Goal: Information Seeking & Learning: Learn about a topic

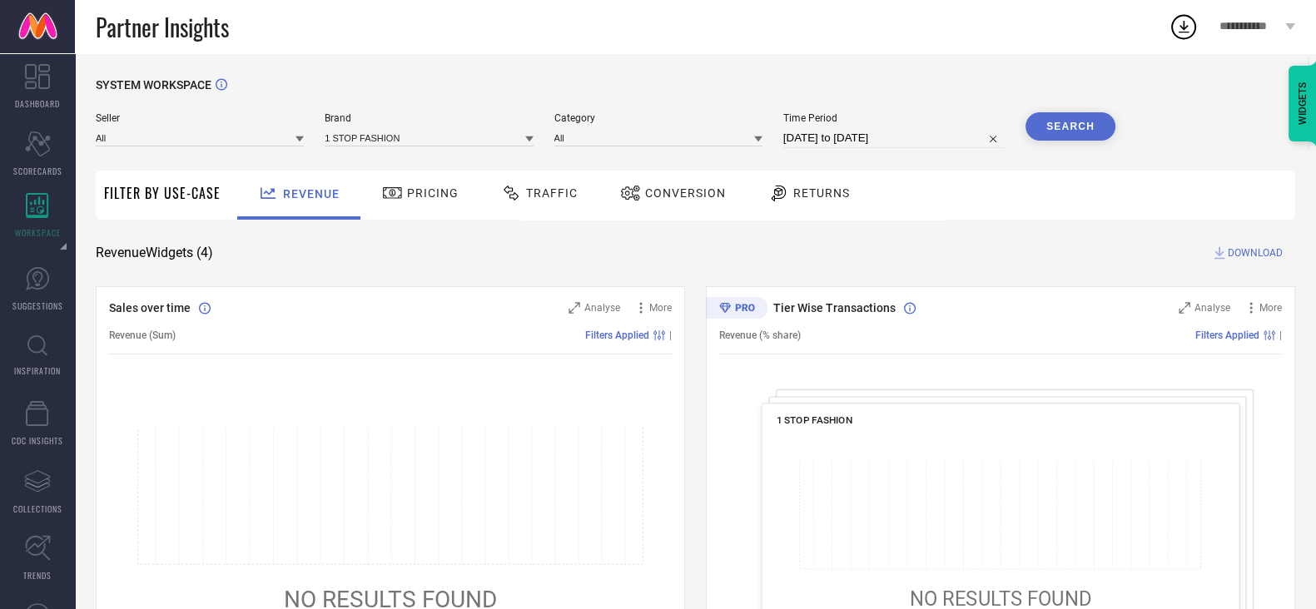
click at [435, 200] on span "Pricing" at bounding box center [433, 192] width 52 height 13
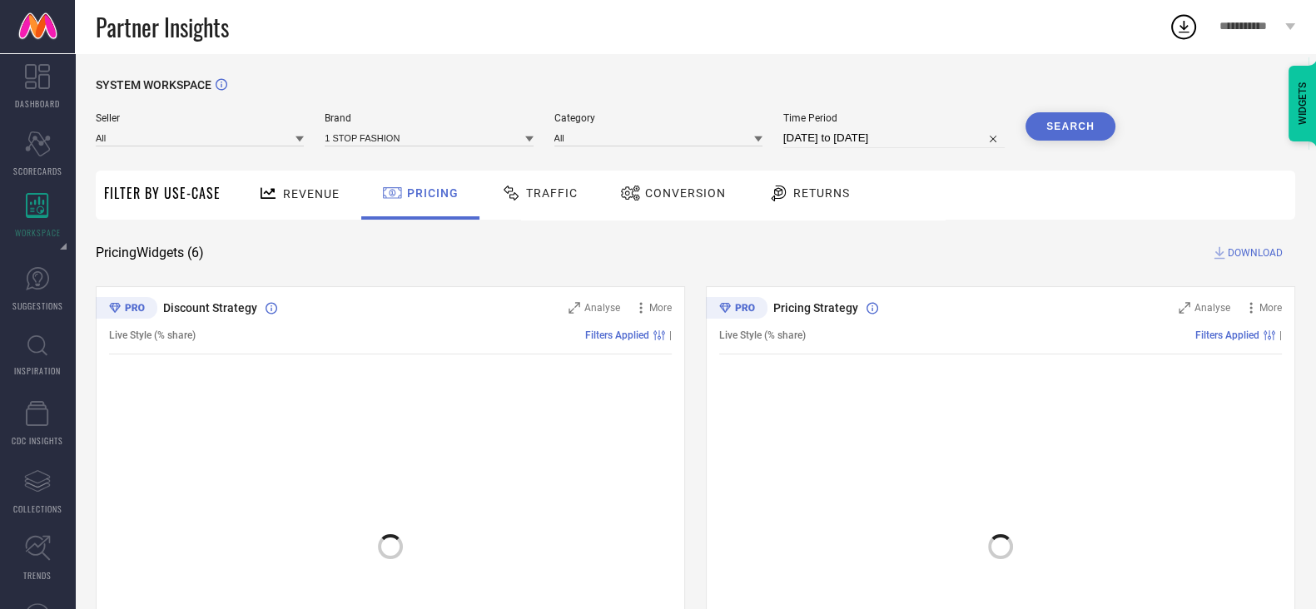
click at [553, 201] on div "Traffic" at bounding box center [539, 193] width 85 height 28
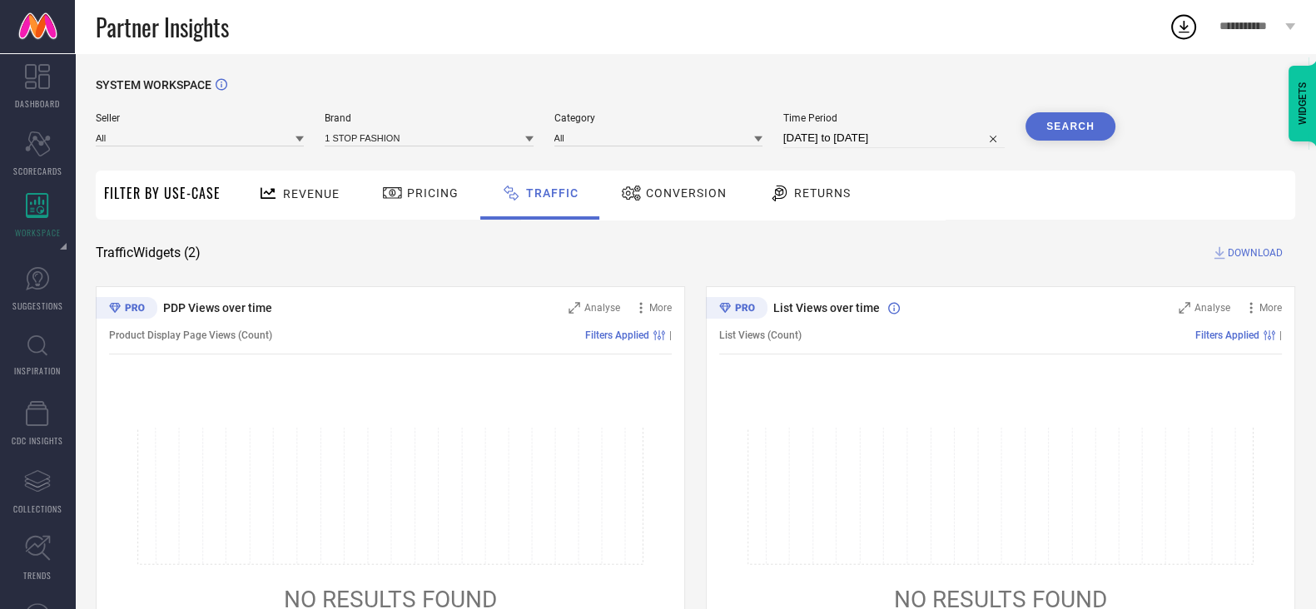
click at [685, 210] on div "Conversion" at bounding box center [673, 195] width 147 height 49
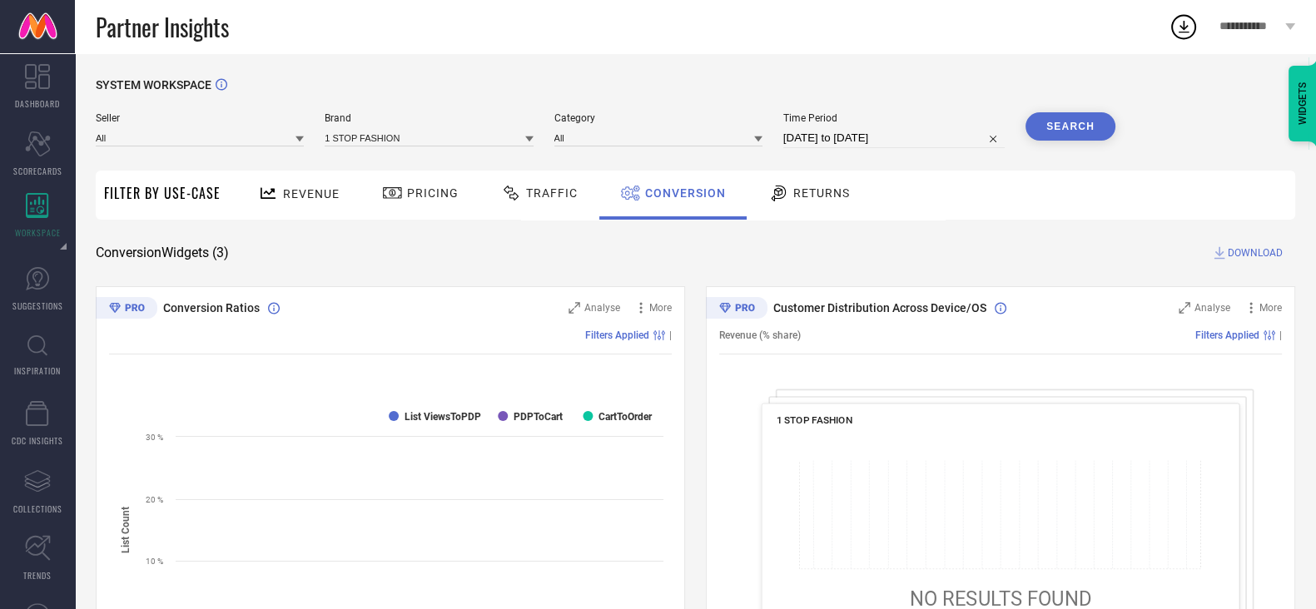
click at [786, 213] on div "Returns" at bounding box center [808, 195] width 123 height 49
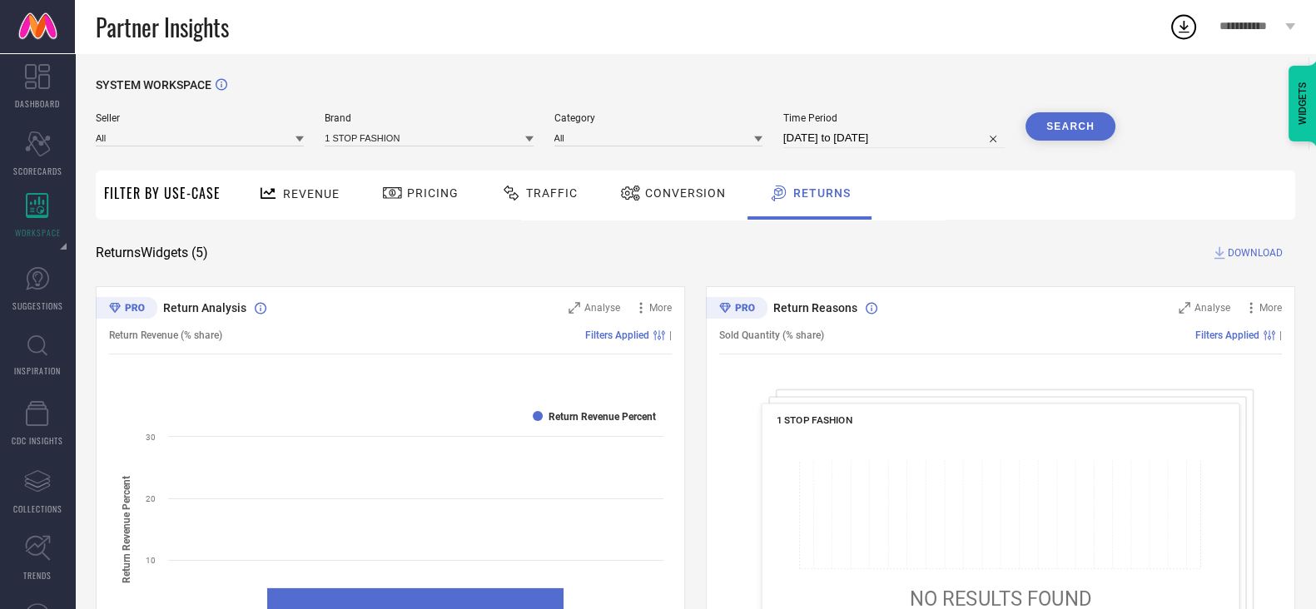
click at [182, 193] on span "Filter By Use-Case" at bounding box center [162, 193] width 117 height 20
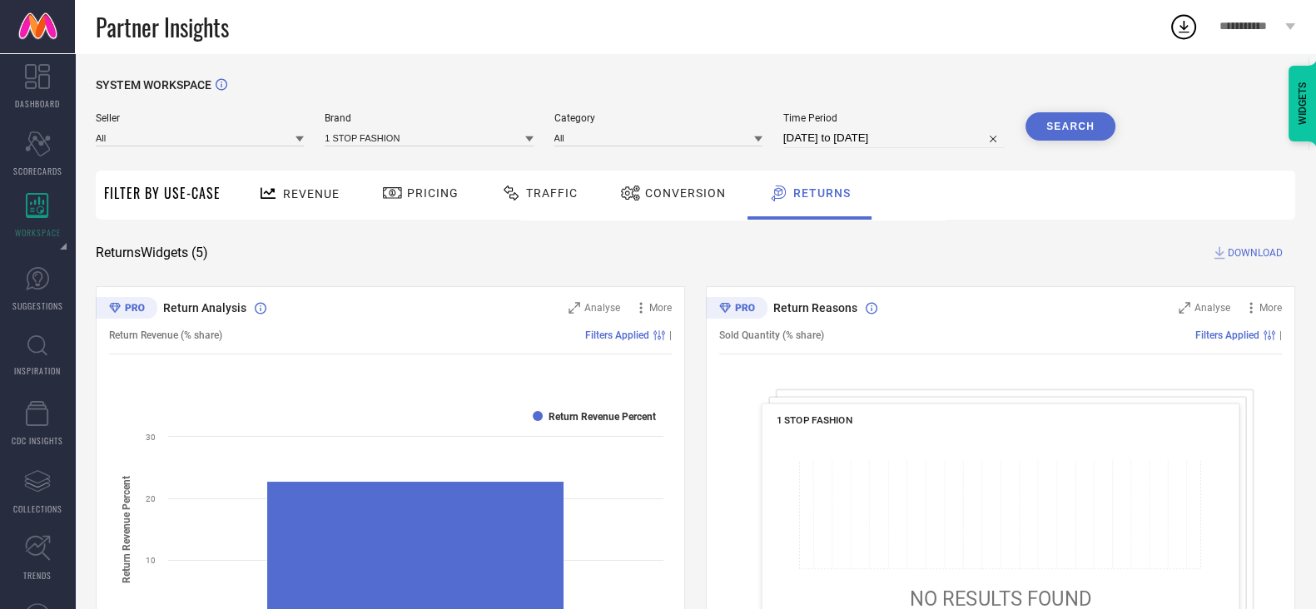
click at [320, 199] on span "Revenue" at bounding box center [311, 193] width 57 height 13
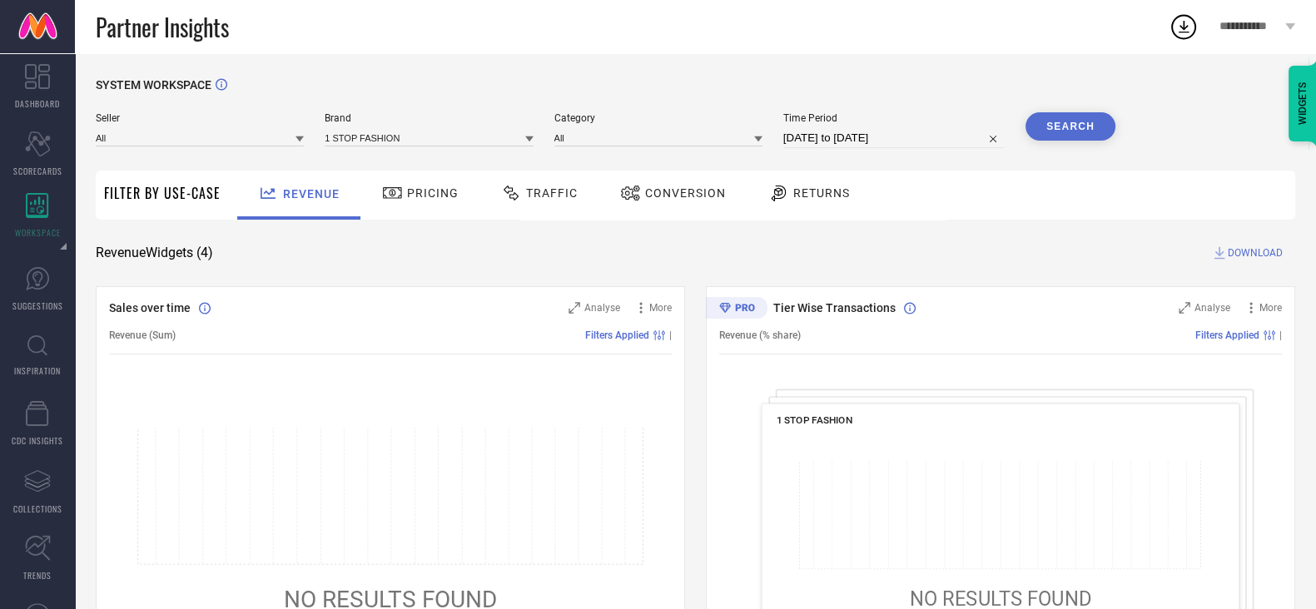
click at [413, 196] on span "Pricing" at bounding box center [433, 192] width 52 height 13
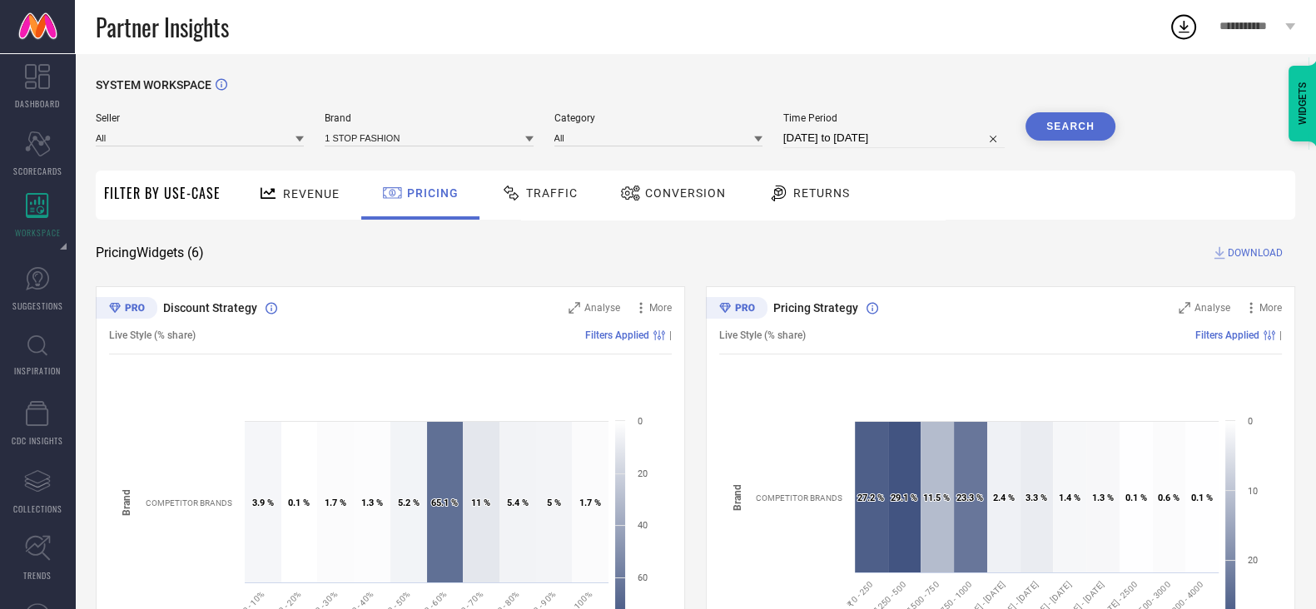
click at [542, 208] on div "Traffic" at bounding box center [539, 195] width 118 height 49
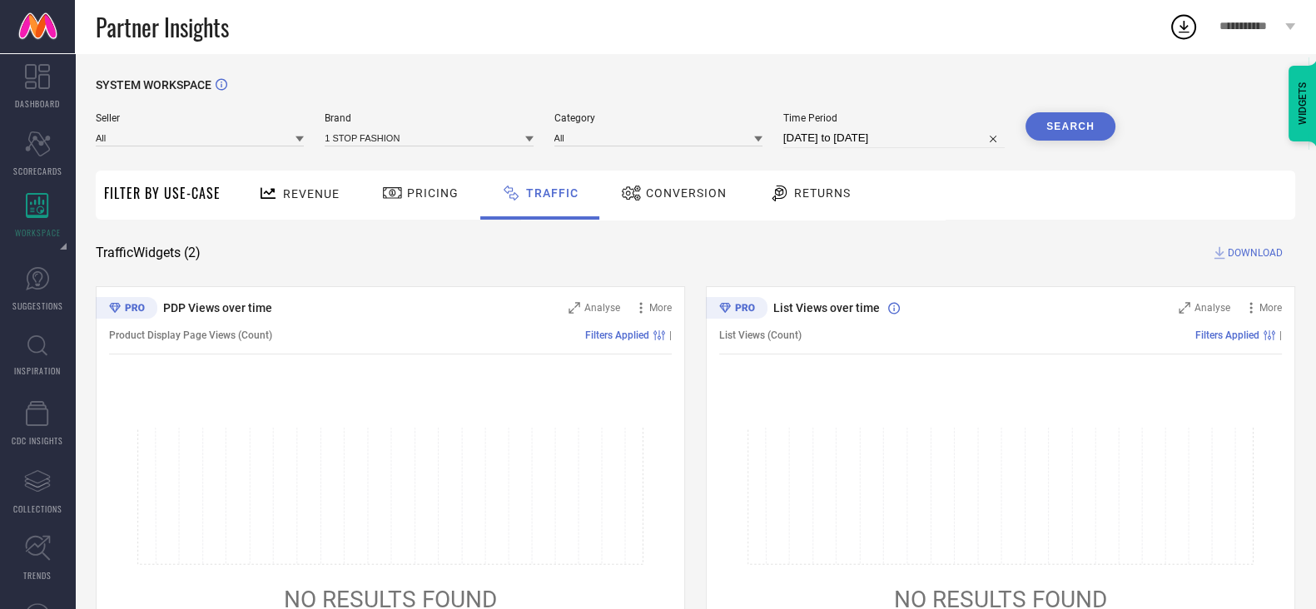
click at [677, 210] on div "Conversion" at bounding box center [673, 195] width 147 height 49
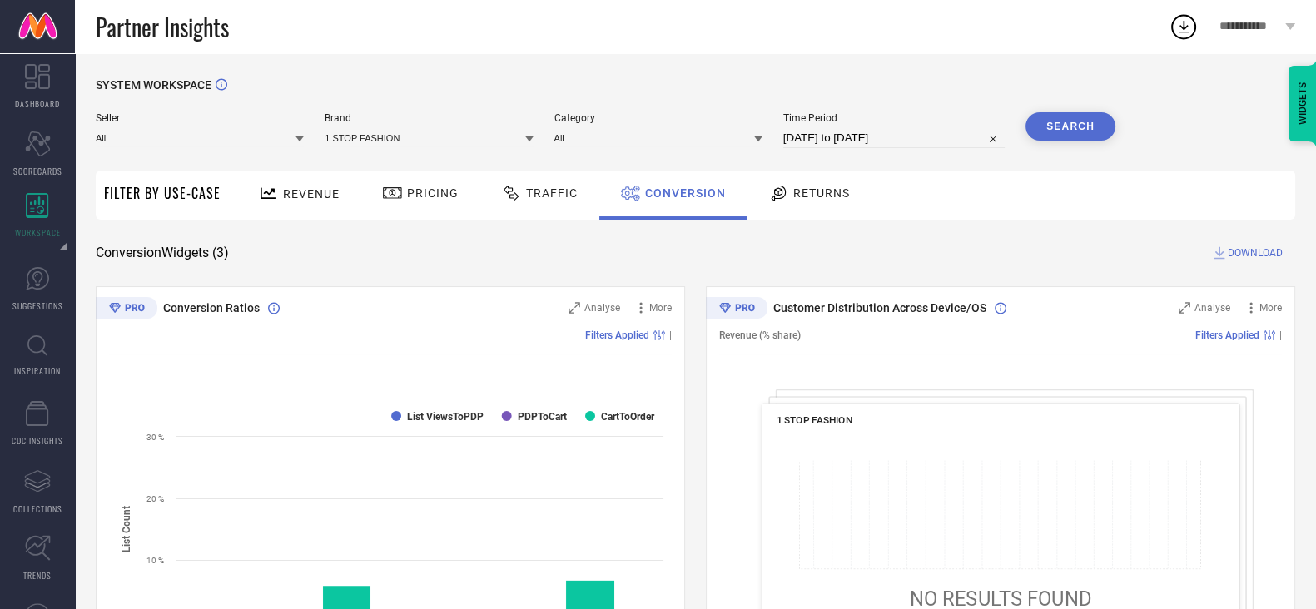
click at [807, 217] on div "Returns" at bounding box center [808, 195] width 123 height 49
